Goal: Transaction & Acquisition: Purchase product/service

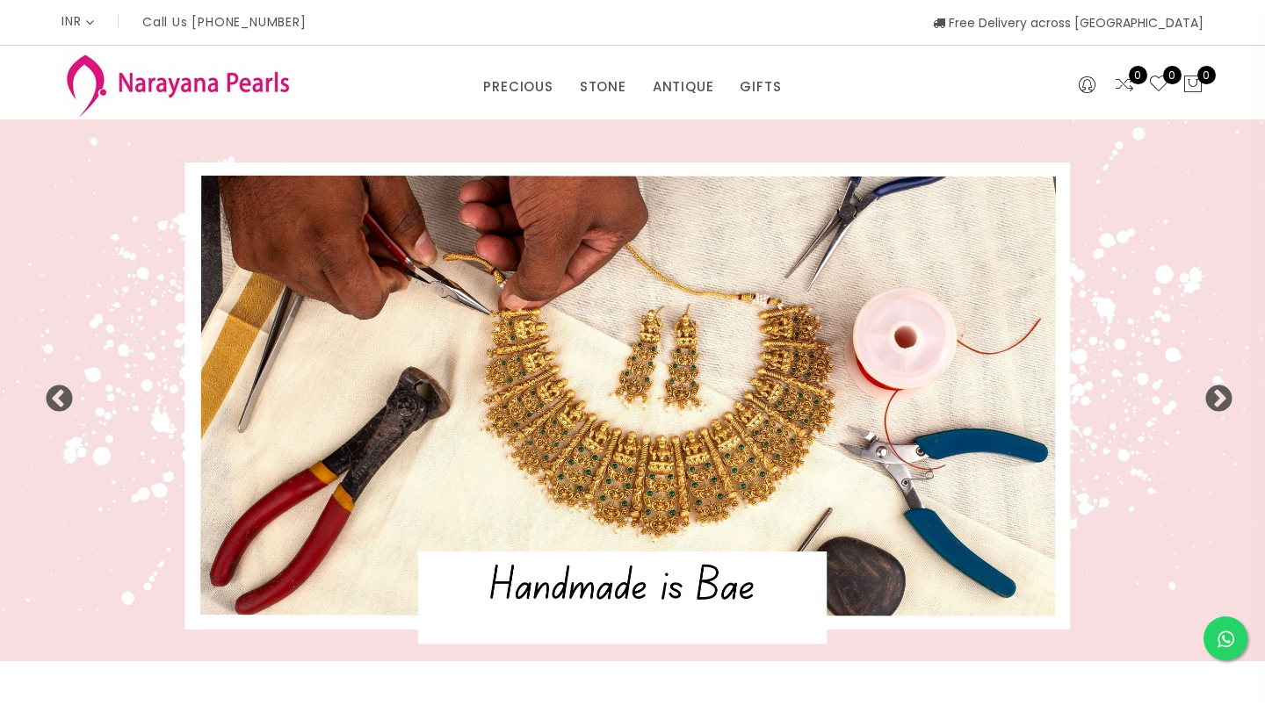
select select "INR"
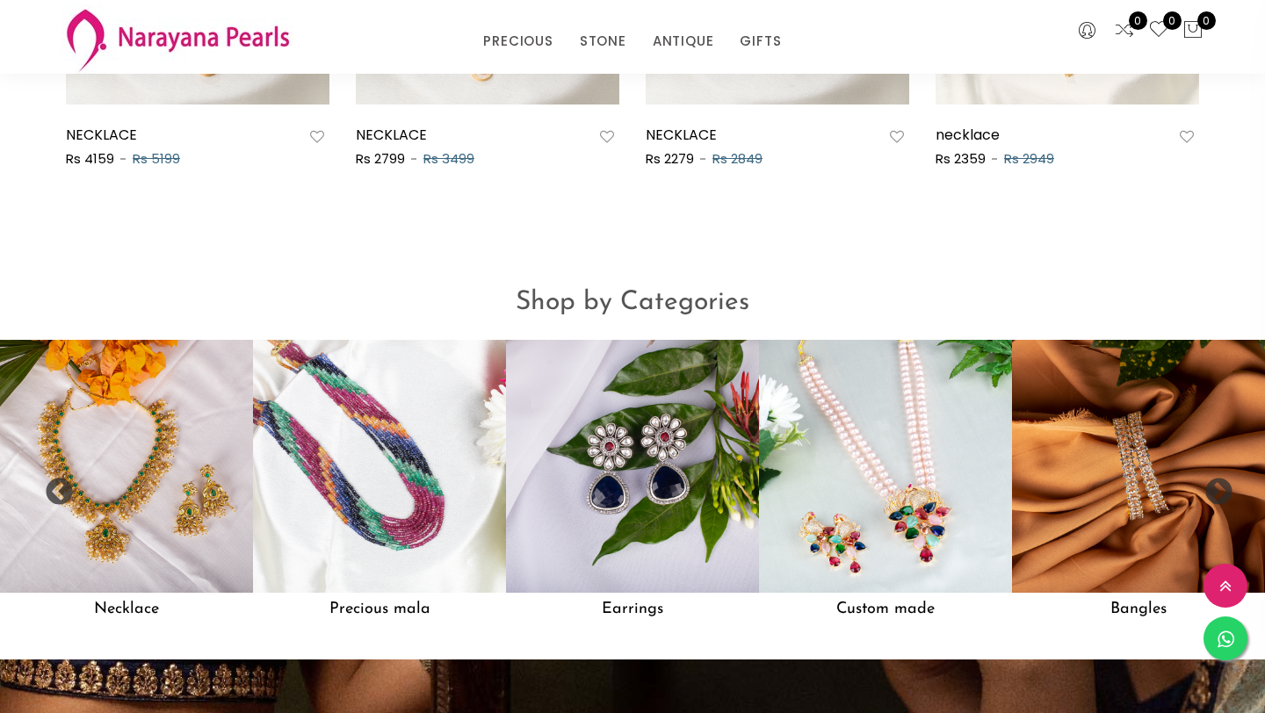
scroll to position [1255, 0]
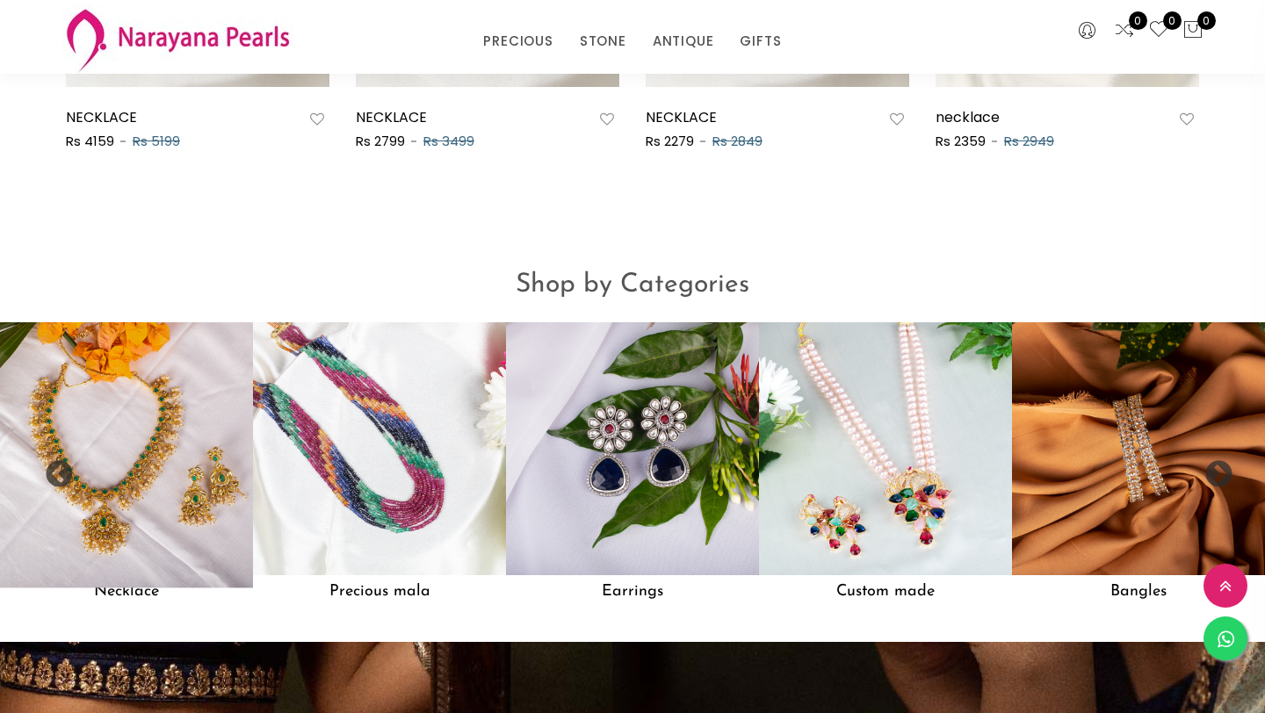
click at [250, 470] on img at bounding box center [127, 449] width 278 height 278
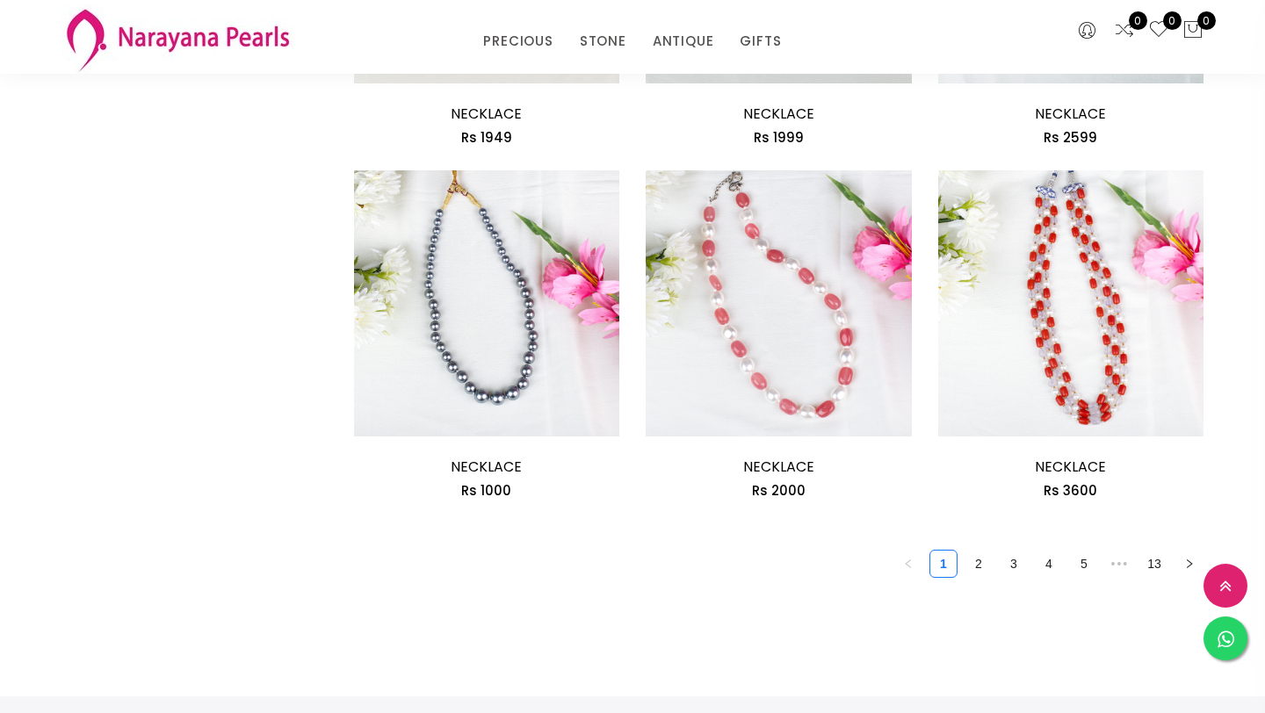
scroll to position [2219, 0]
click at [982, 568] on link "2" at bounding box center [978, 562] width 26 height 26
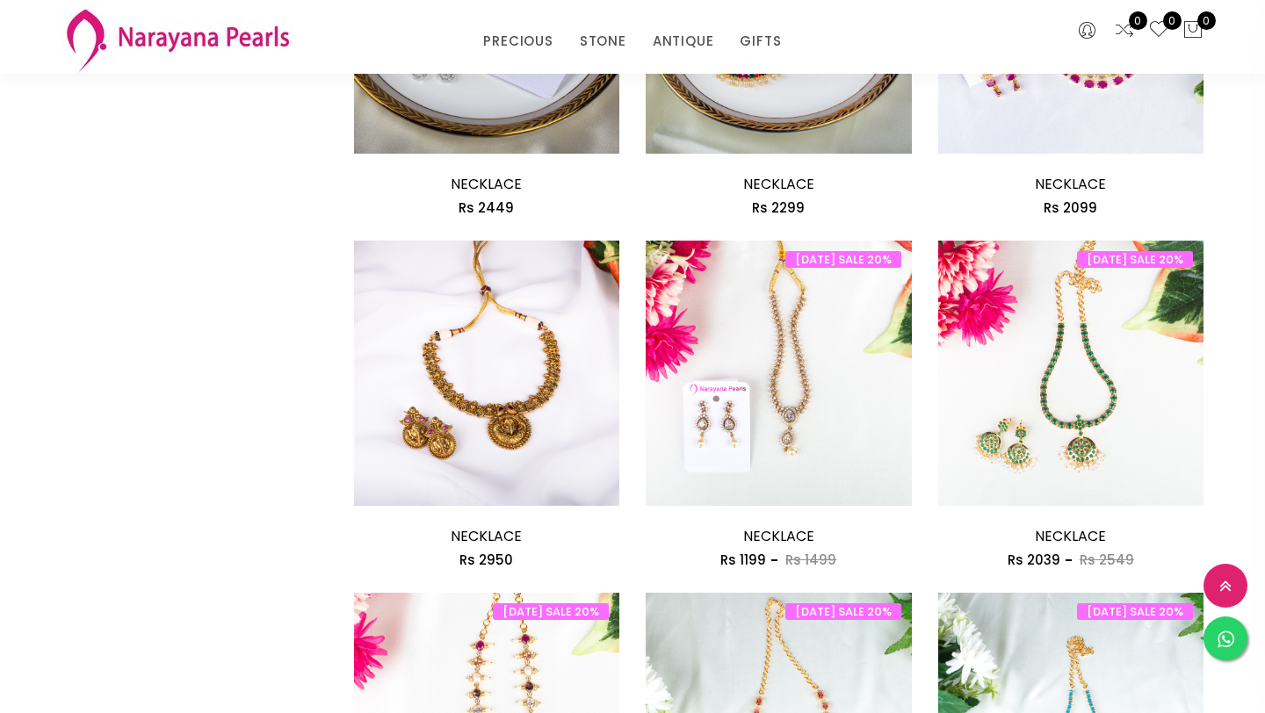
scroll to position [1108, 0]
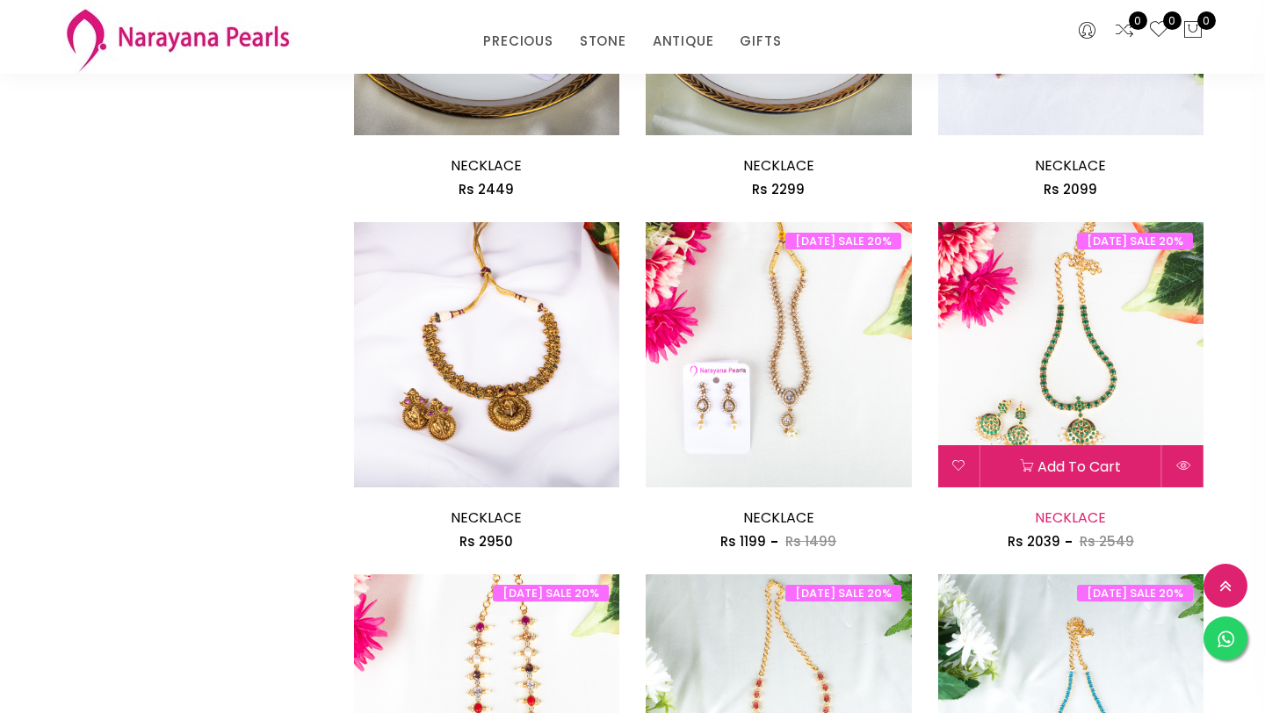
click at [1064, 512] on link "NECKLACE" at bounding box center [1070, 518] width 71 height 20
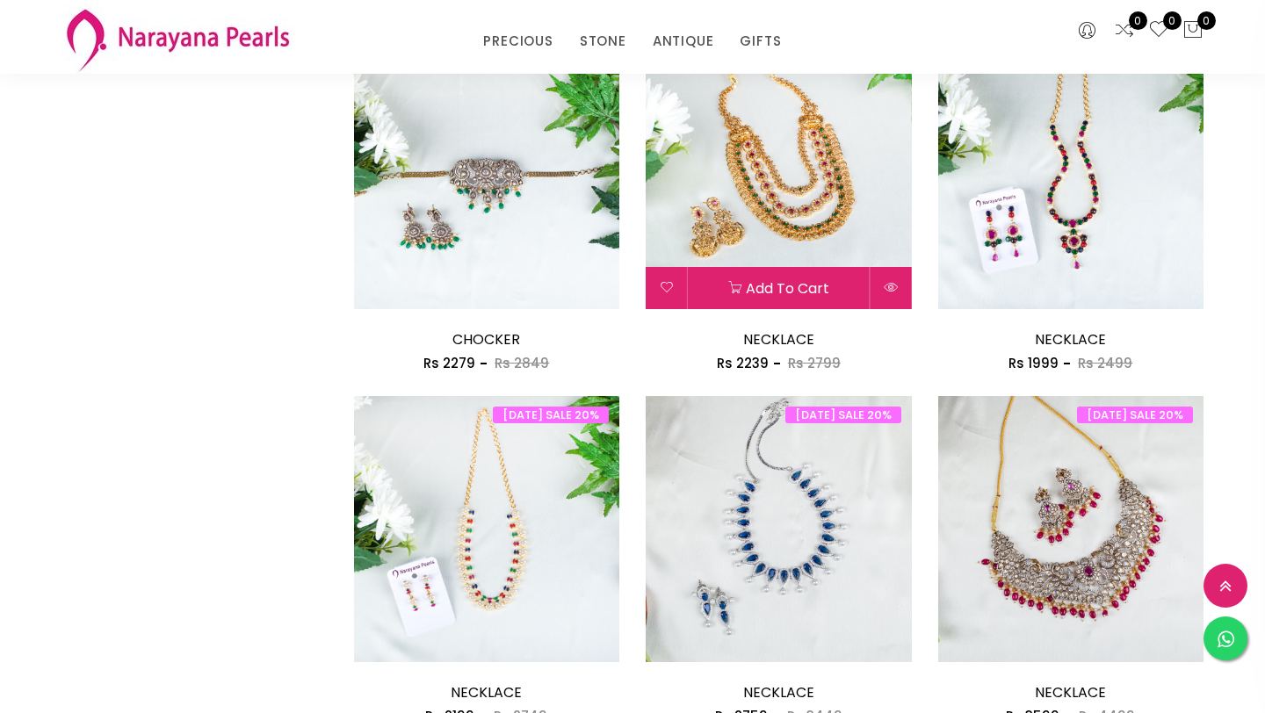
scroll to position [1993, 0]
click at [807, 213] on img at bounding box center [779, 176] width 266 height 266
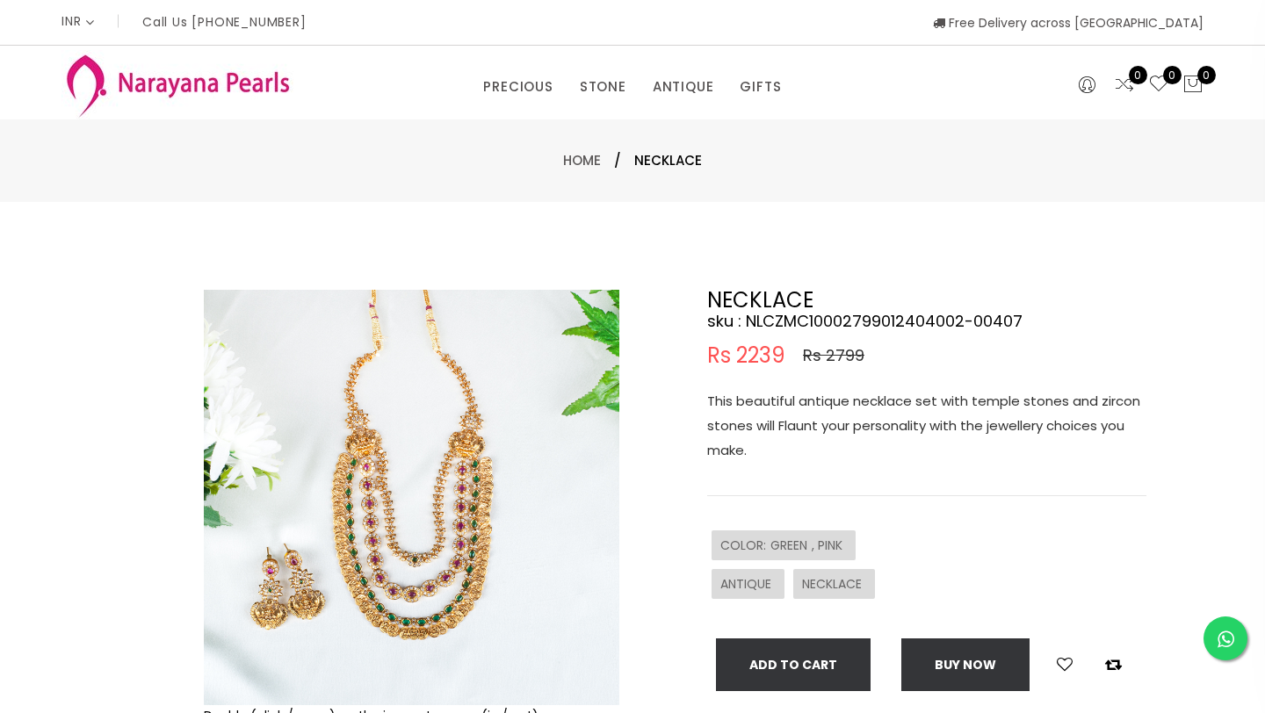
click at [268, 601] on img at bounding box center [411, 497] width 415 height 415
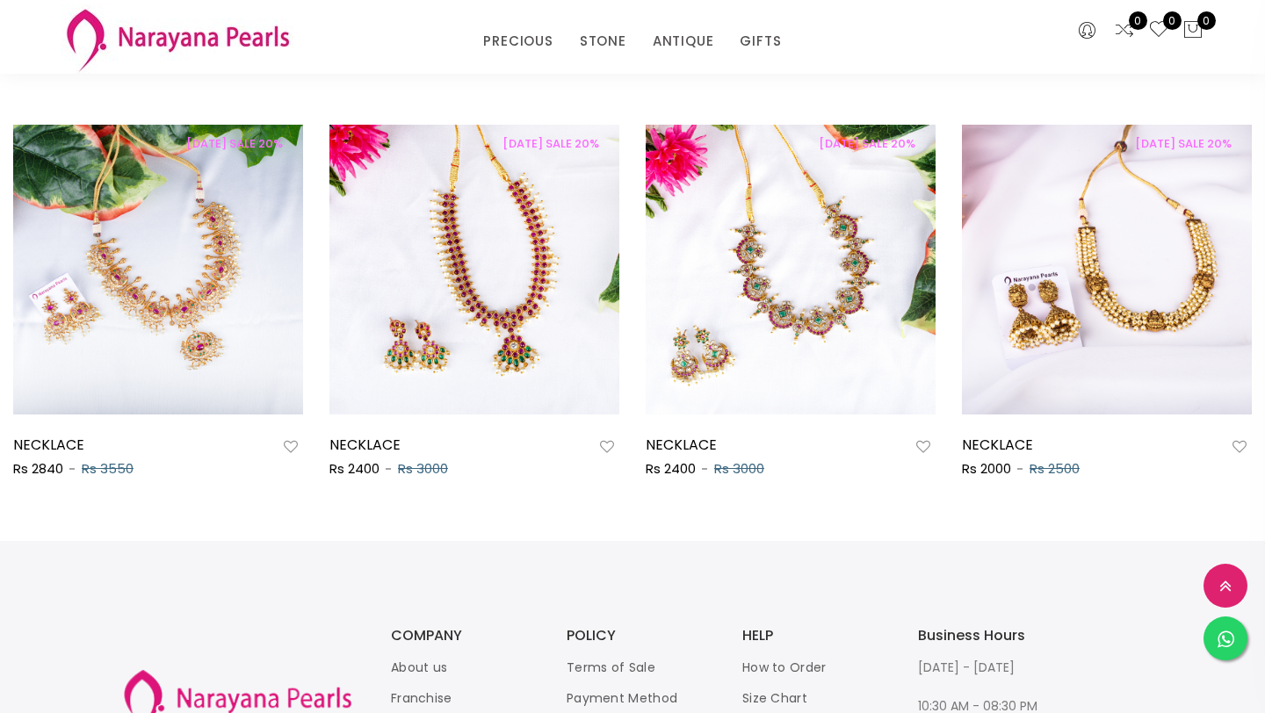
scroll to position [967, 0]
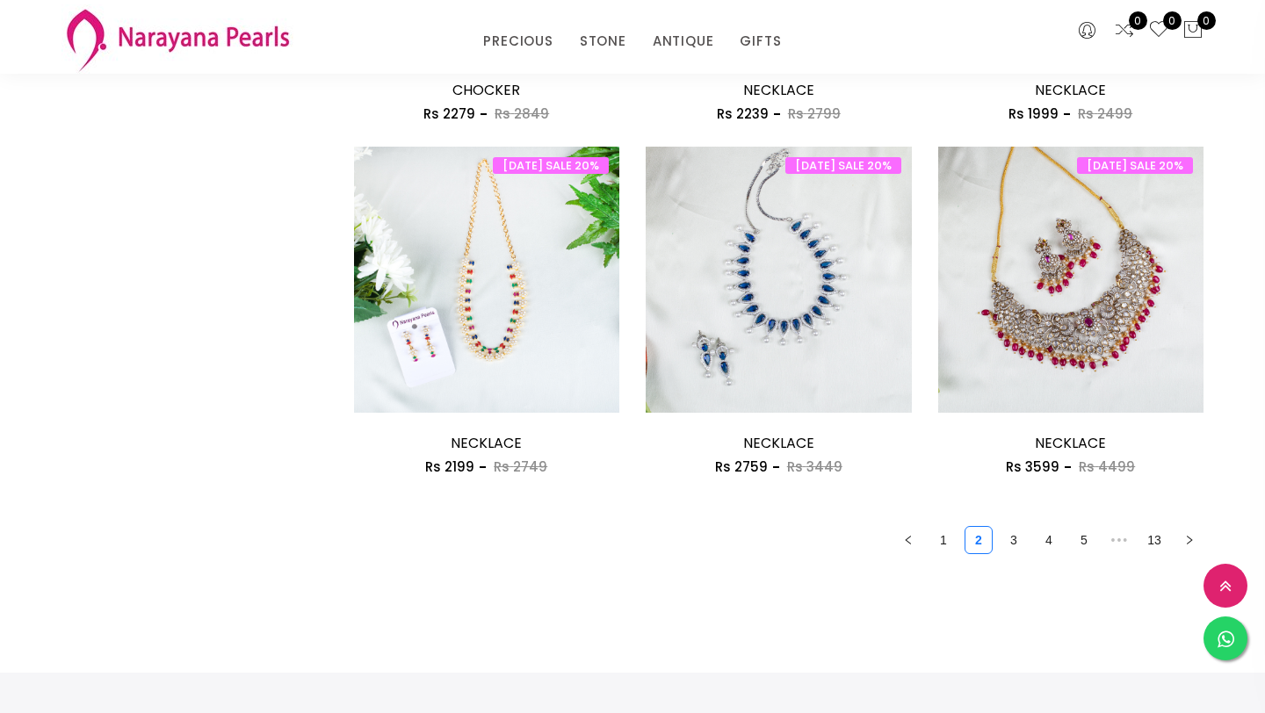
scroll to position [2242, 0]
click at [1014, 543] on link "3" at bounding box center [1013, 539] width 26 height 26
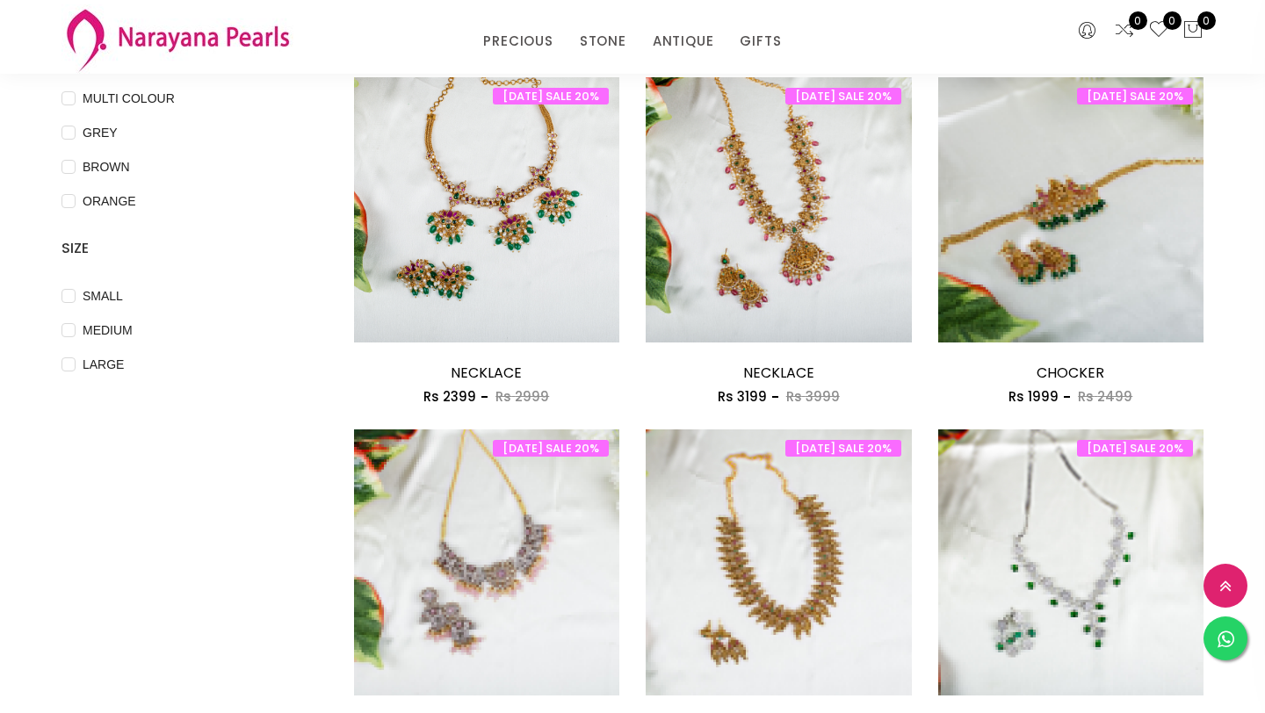
scroll to position [550, 0]
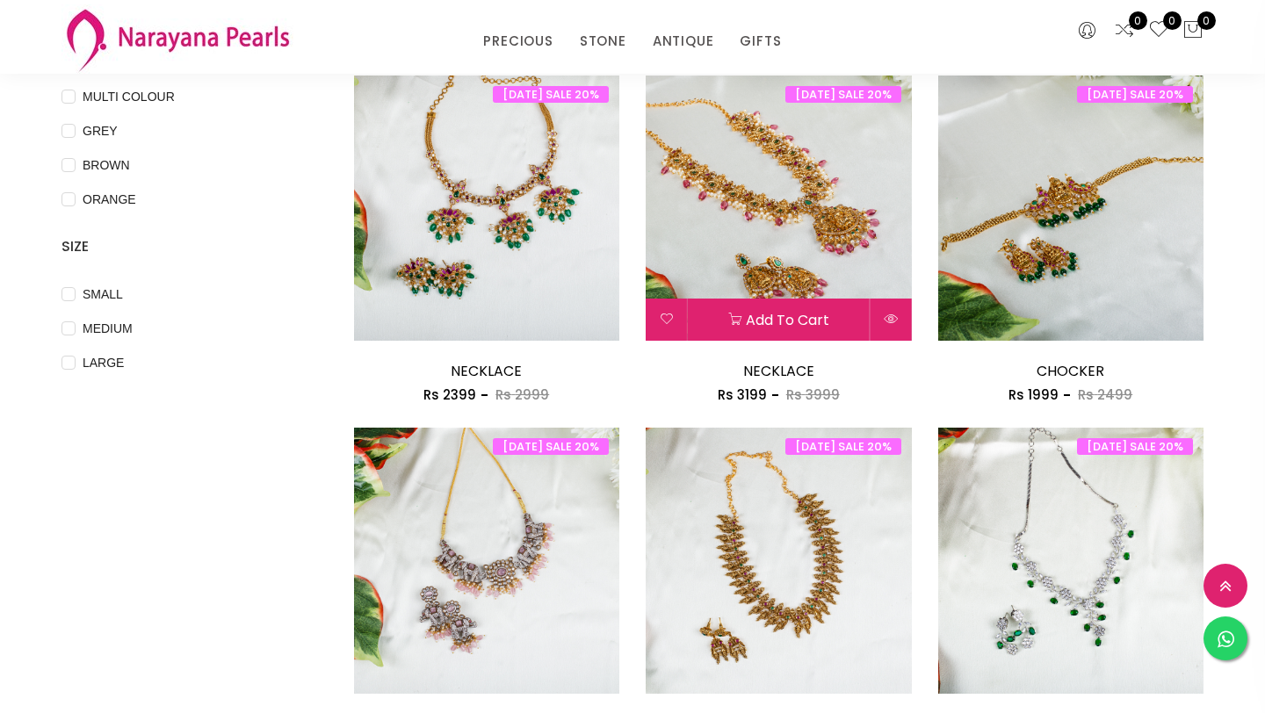
click at [800, 184] on img at bounding box center [779, 209] width 266 height 266
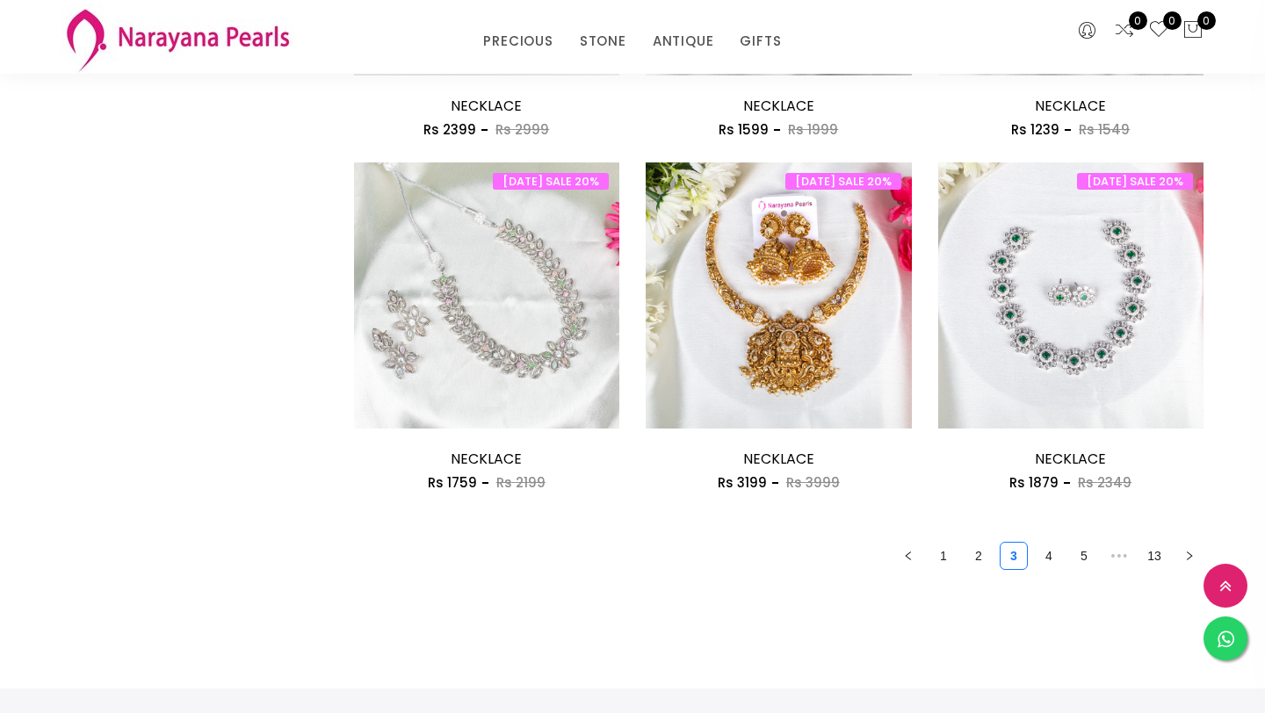
scroll to position [2238, 0]
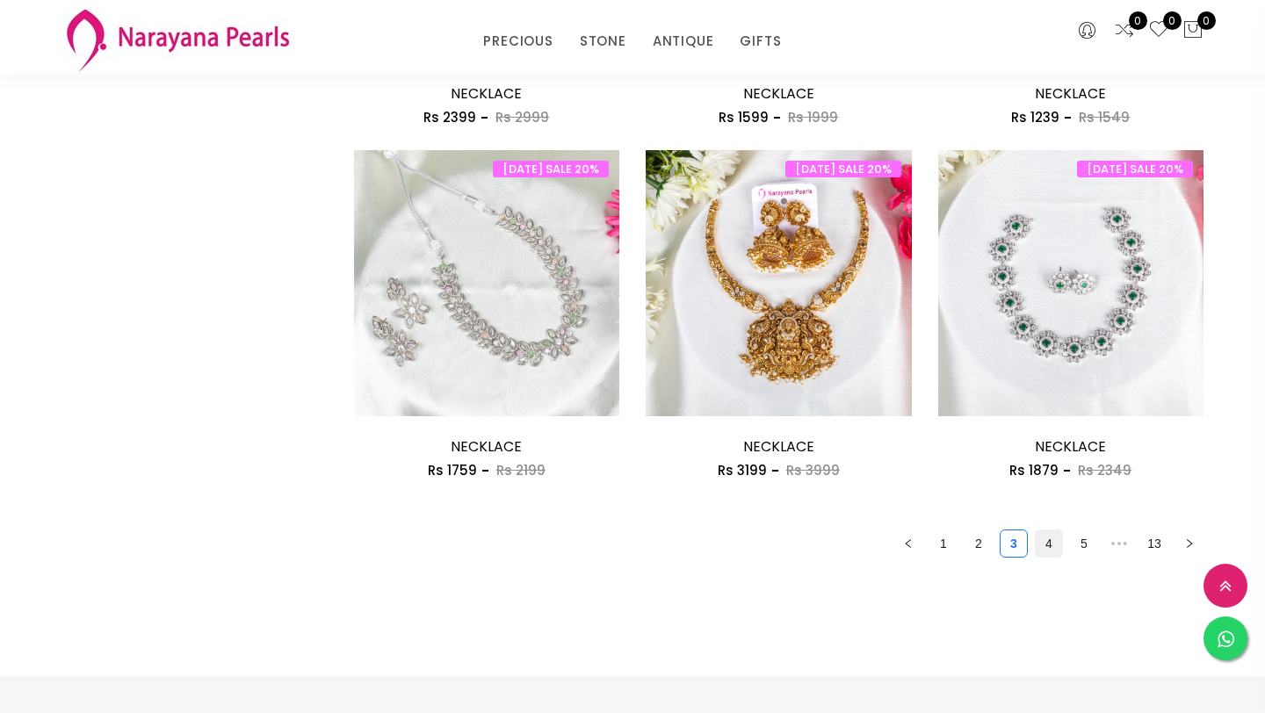
click at [1051, 552] on link "4" at bounding box center [1048, 543] width 26 height 26
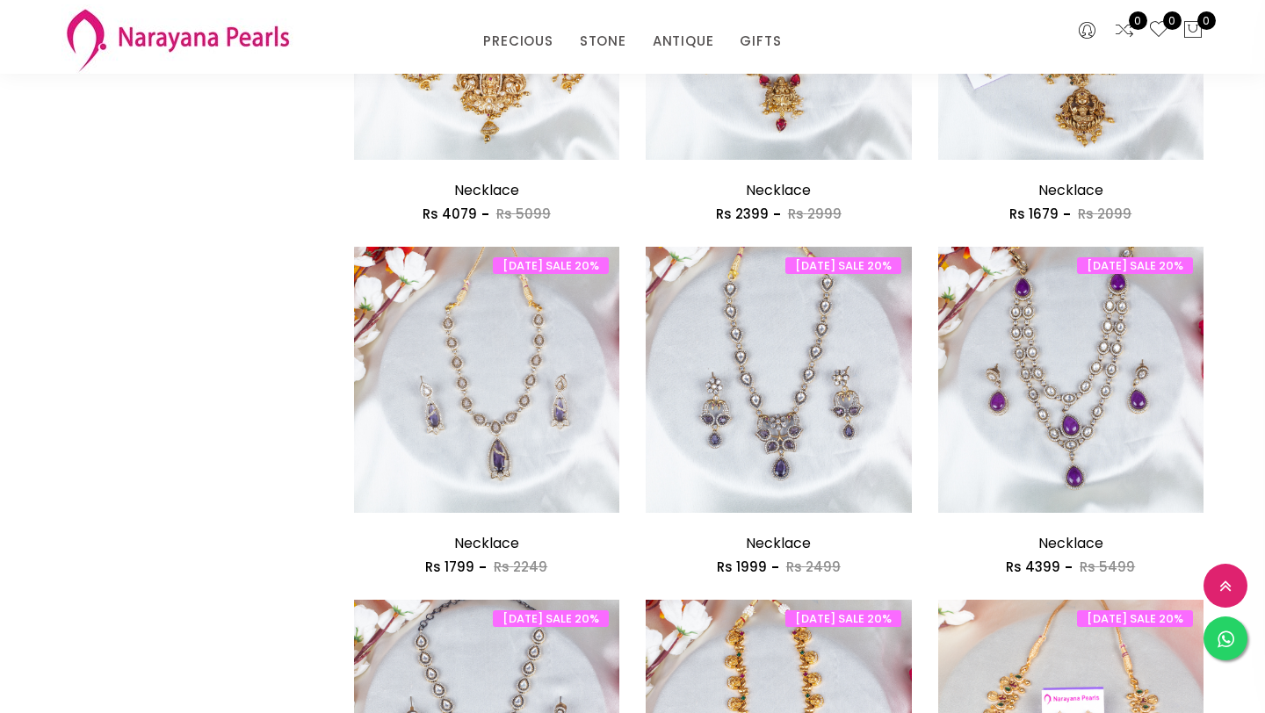
scroll to position [1437, 0]
